Goal: Navigation & Orientation: Find specific page/section

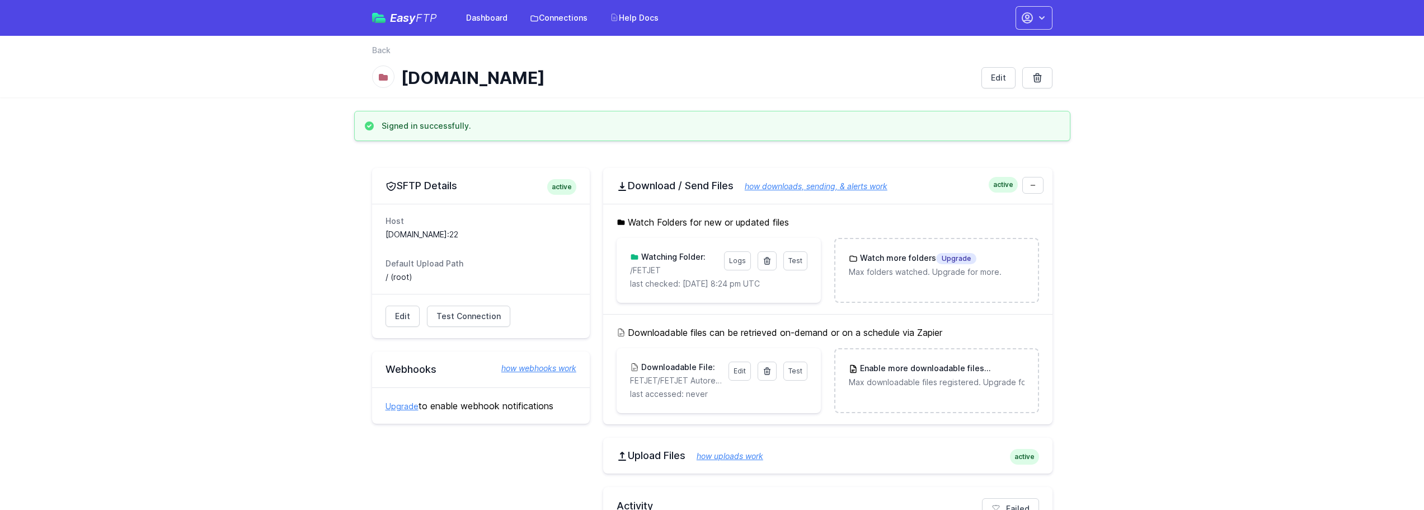
click at [410, 18] on span "Easy FTP" at bounding box center [413, 17] width 47 height 11
